Goal: Task Accomplishment & Management: Manage account settings

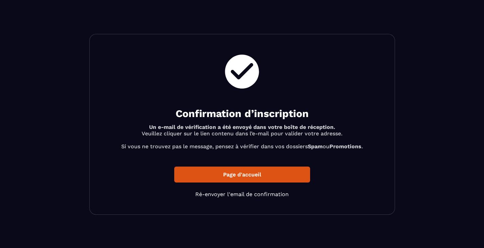
click at [243, 173] on p "Page d'accueil" at bounding box center [242, 175] width 136 height 16
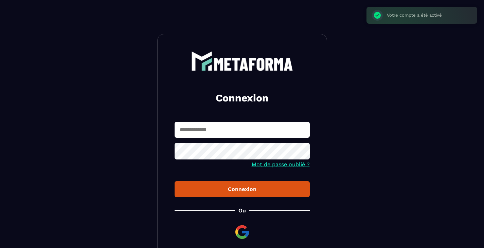
click at [220, 134] on input "text" at bounding box center [242, 130] width 135 height 16
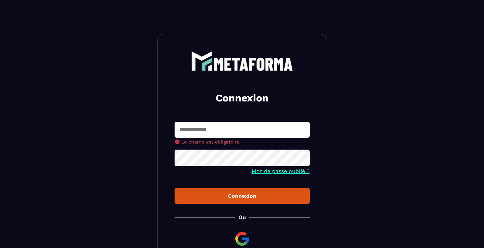
type input "**********"
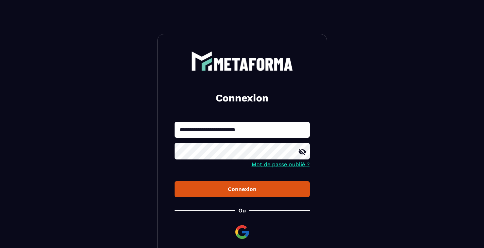
click at [247, 190] on div "Connexion" at bounding box center [242, 189] width 124 height 6
